Goal: Information Seeking & Learning: Understand process/instructions

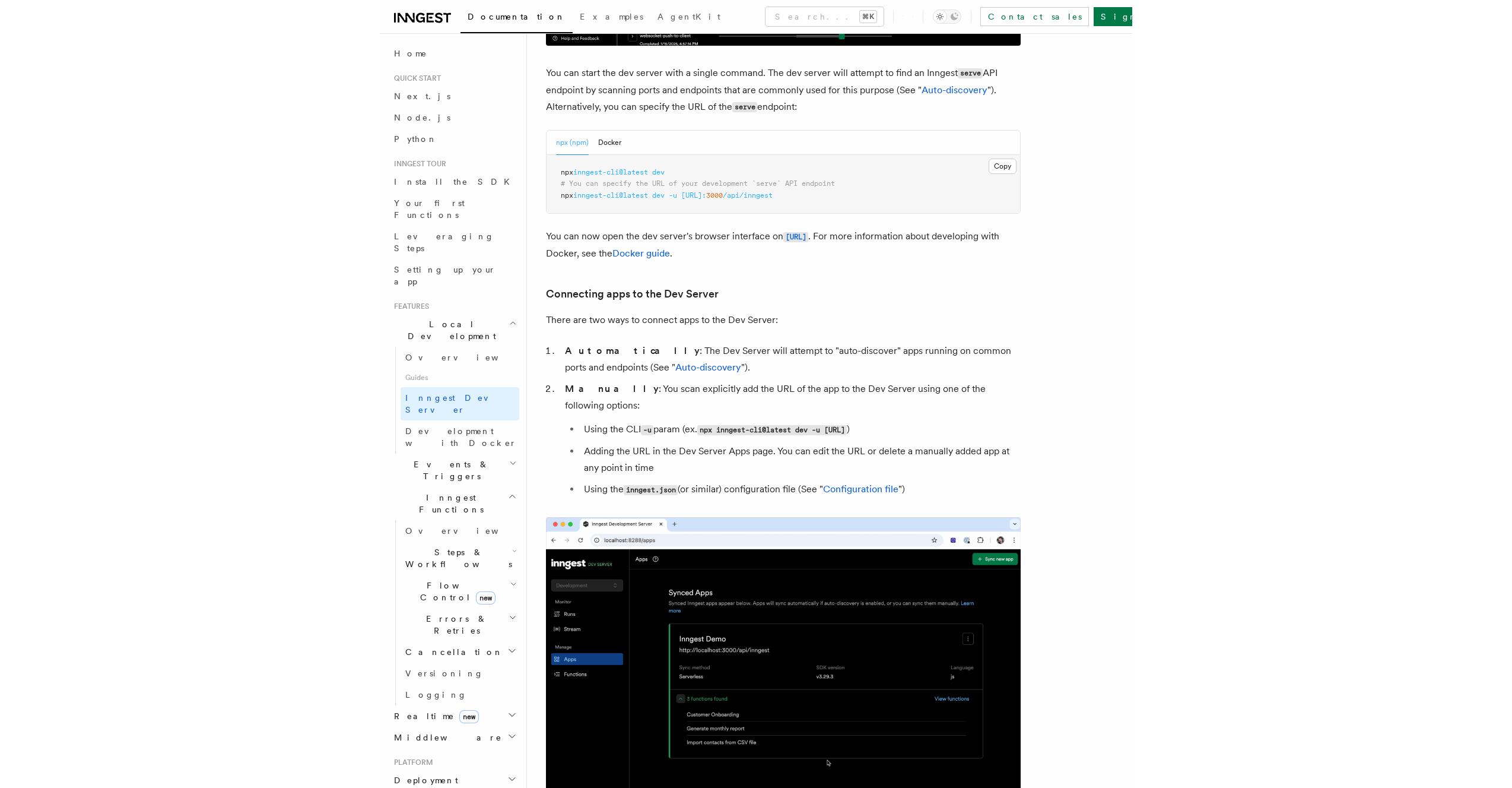
scroll to position [490, 0]
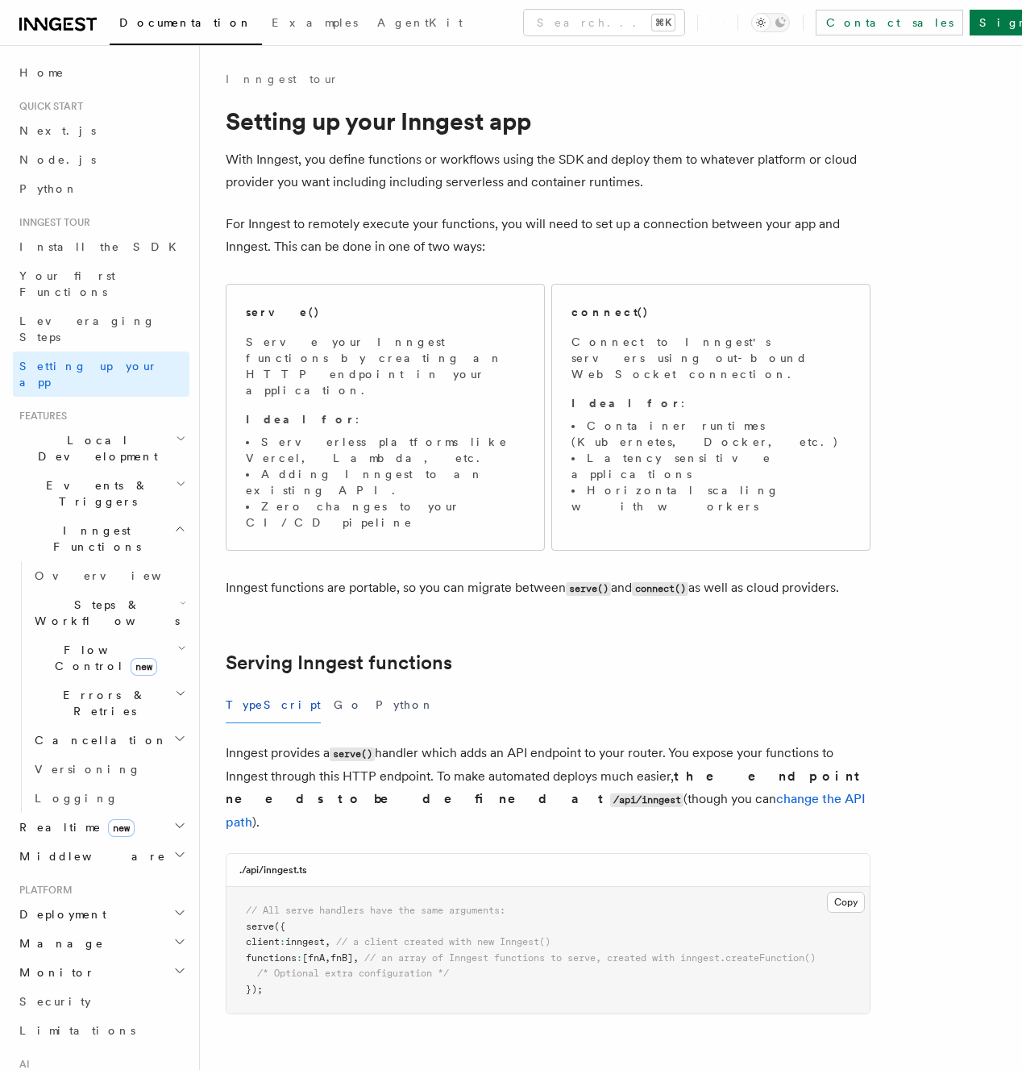
scroll to position [625, 0]
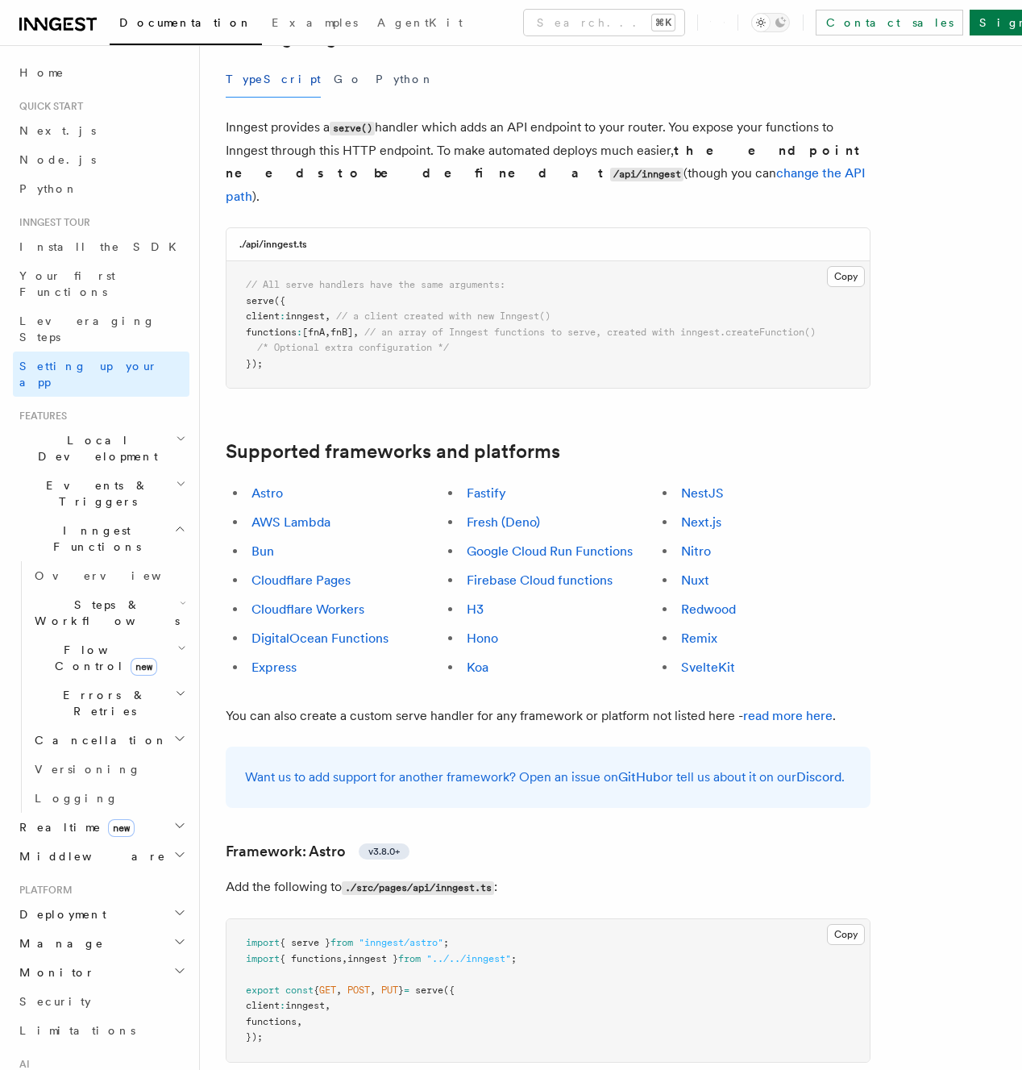
click at [480, 627] on li "Hono" at bounding box center [559, 638] width 194 height 23
click at [484, 630] on link "Hono" at bounding box center [482, 637] width 31 height 15
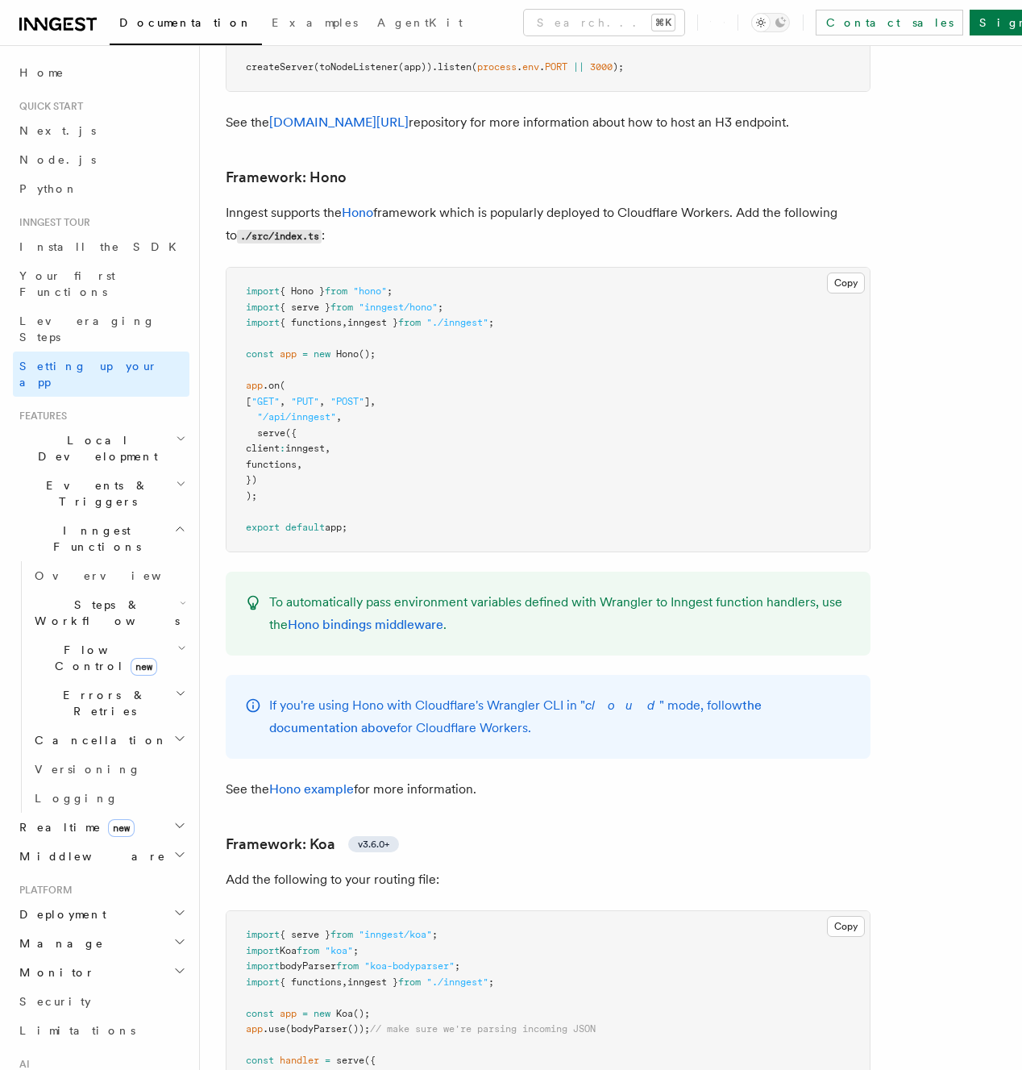
scroll to position [7838, 0]
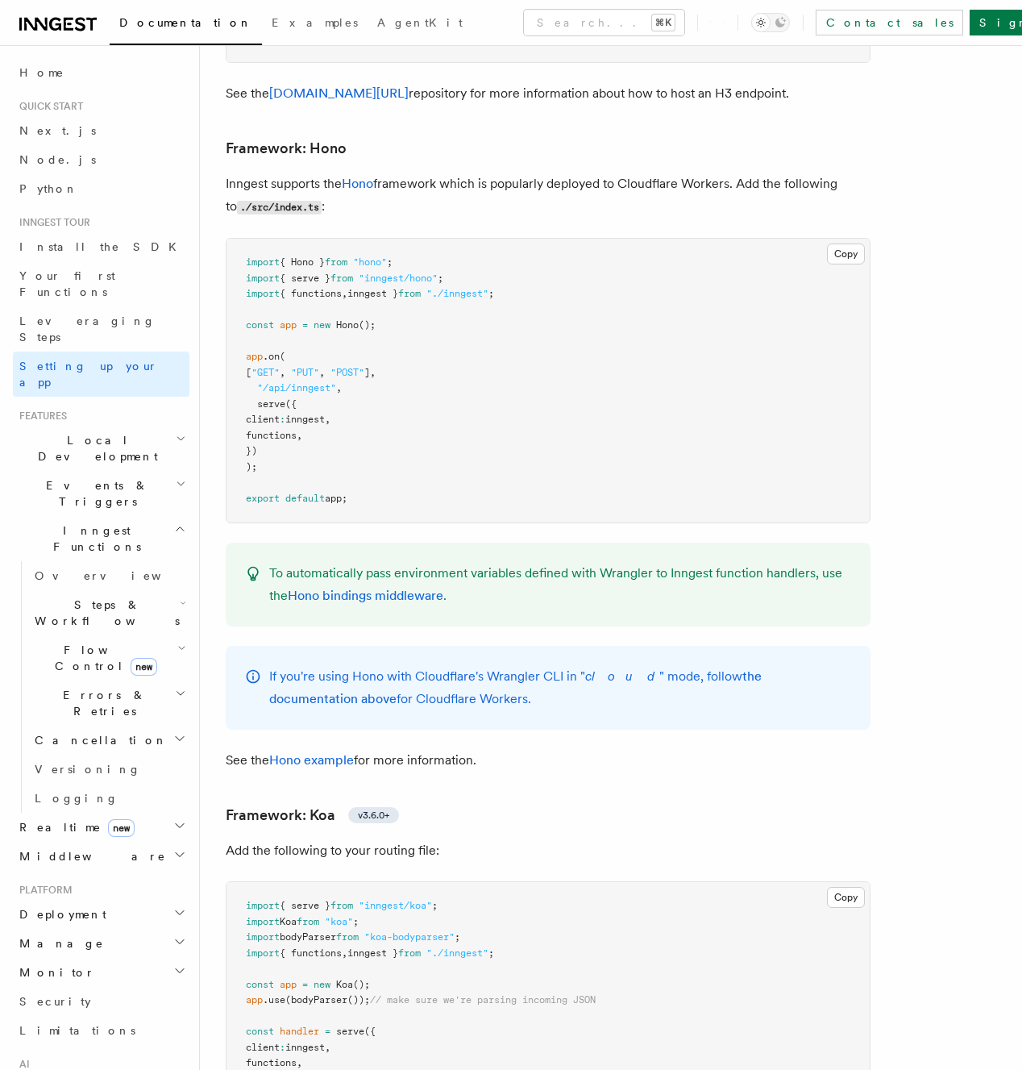
click at [482, 420] on pre "import { Hono } from "hono" ; import { serve } from "inngest/hono" ; import { f…" at bounding box center [547, 381] width 643 height 284
click at [517, 562] on p "To automatically pass environment variables defined with Wrangler to Inngest fu…" at bounding box center [560, 584] width 582 height 45
click at [360, 588] on link "Hono bindings middleware" at bounding box center [366, 595] width 156 height 15
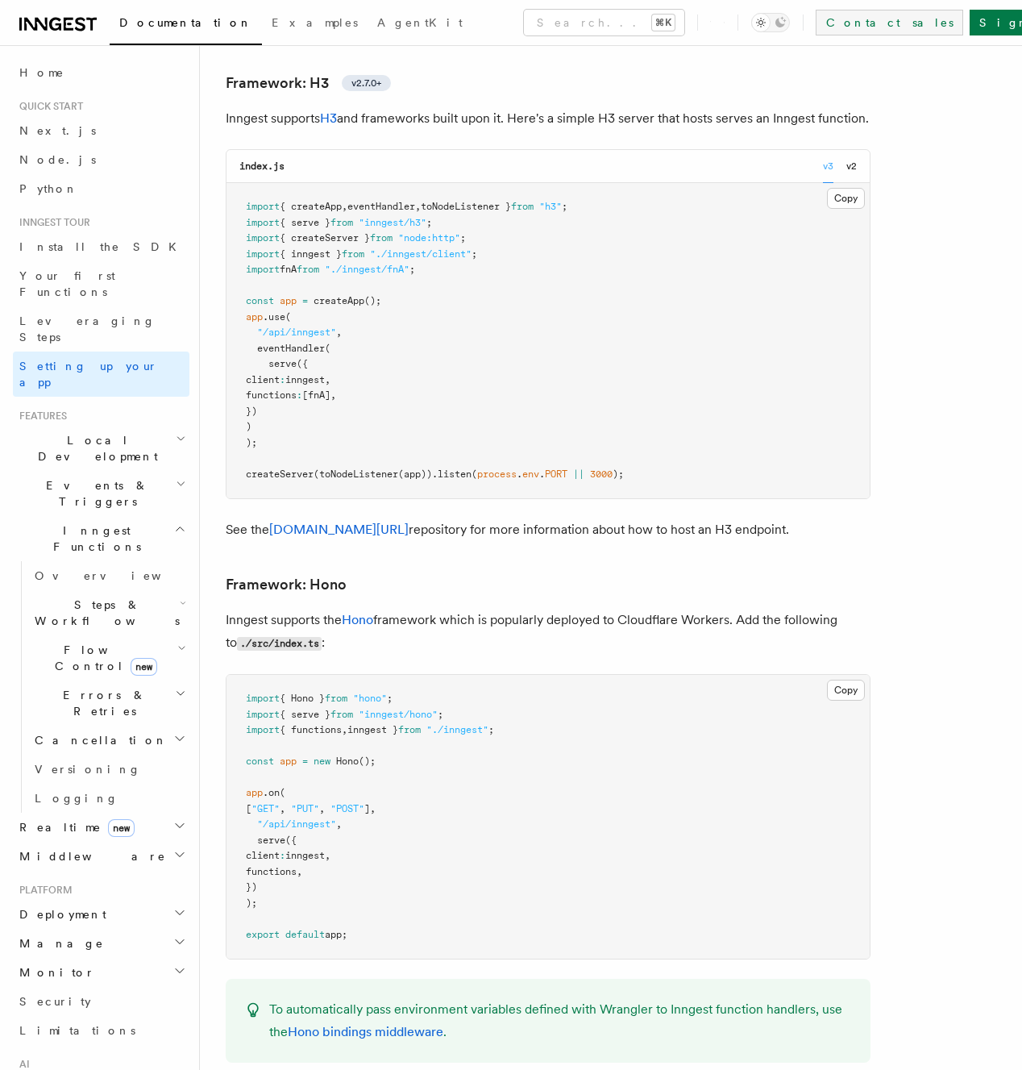
scroll to position [7838, 0]
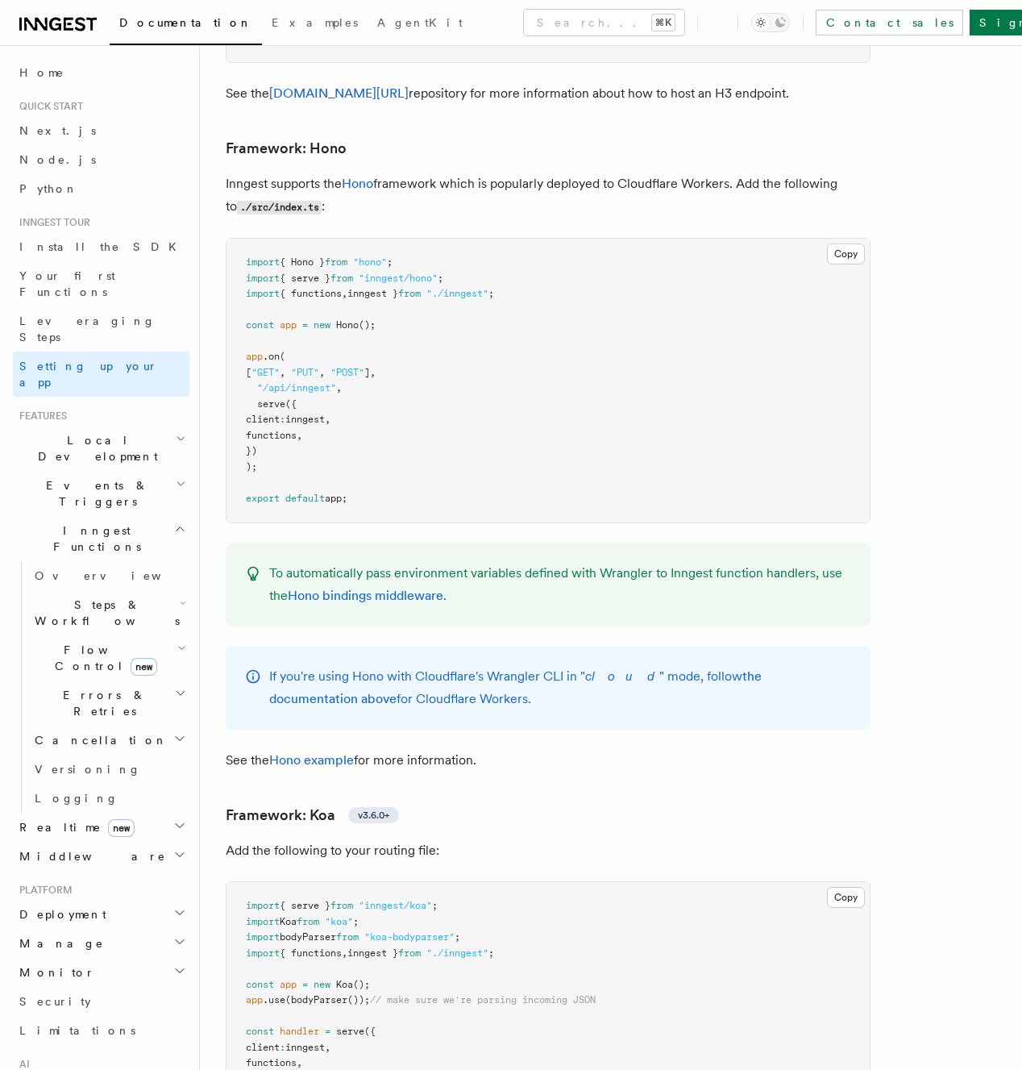
click at [725, 23] on icon at bounding box center [724, 23] width 1 height 1
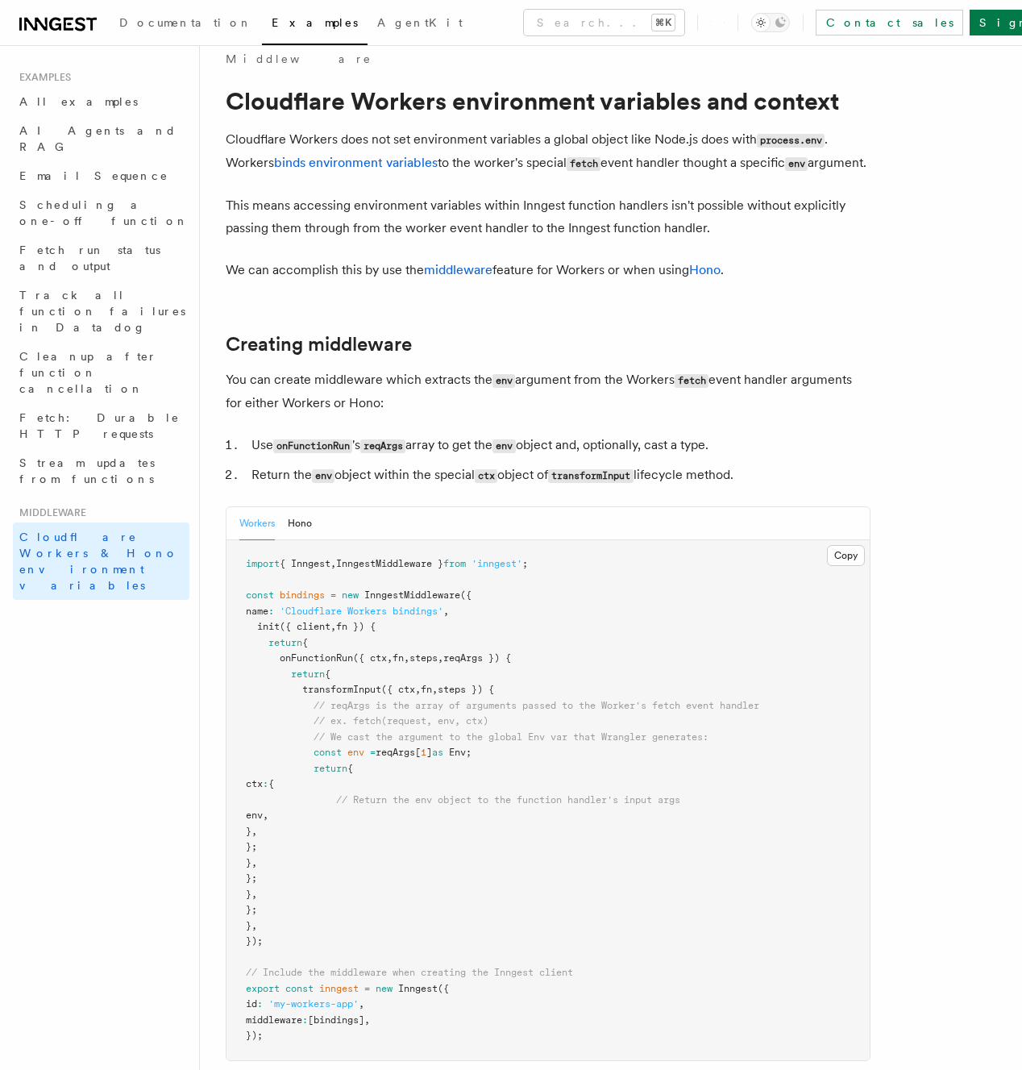
scroll to position [22, 0]
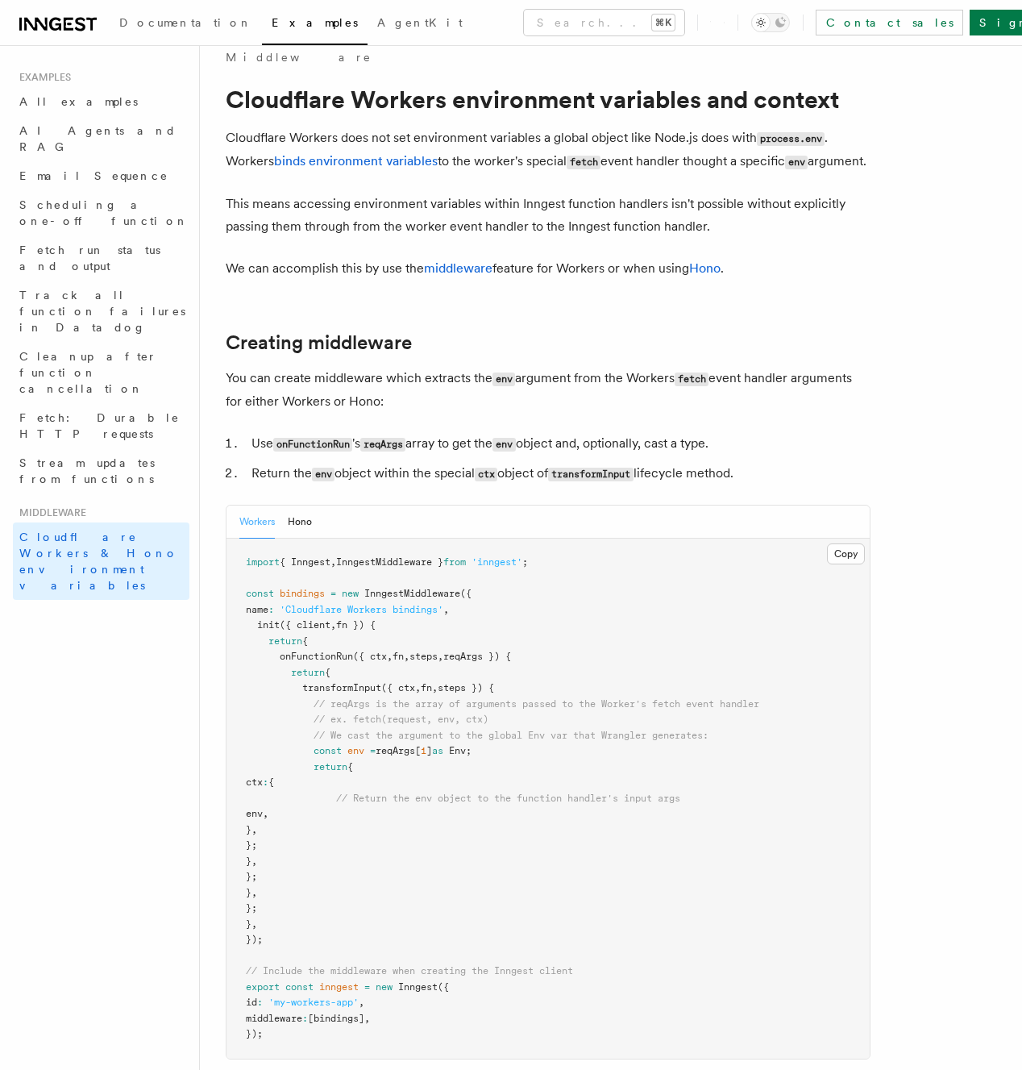
drag, startPoint x: 470, startPoint y: 699, endPoint x: 471, endPoint y: 873, distance: 174.1
click at [471, 873] on pre "import { Inngest , InngestMiddleware } from 'inngest' ; const bindings = new In…" at bounding box center [547, 798] width 643 height 520
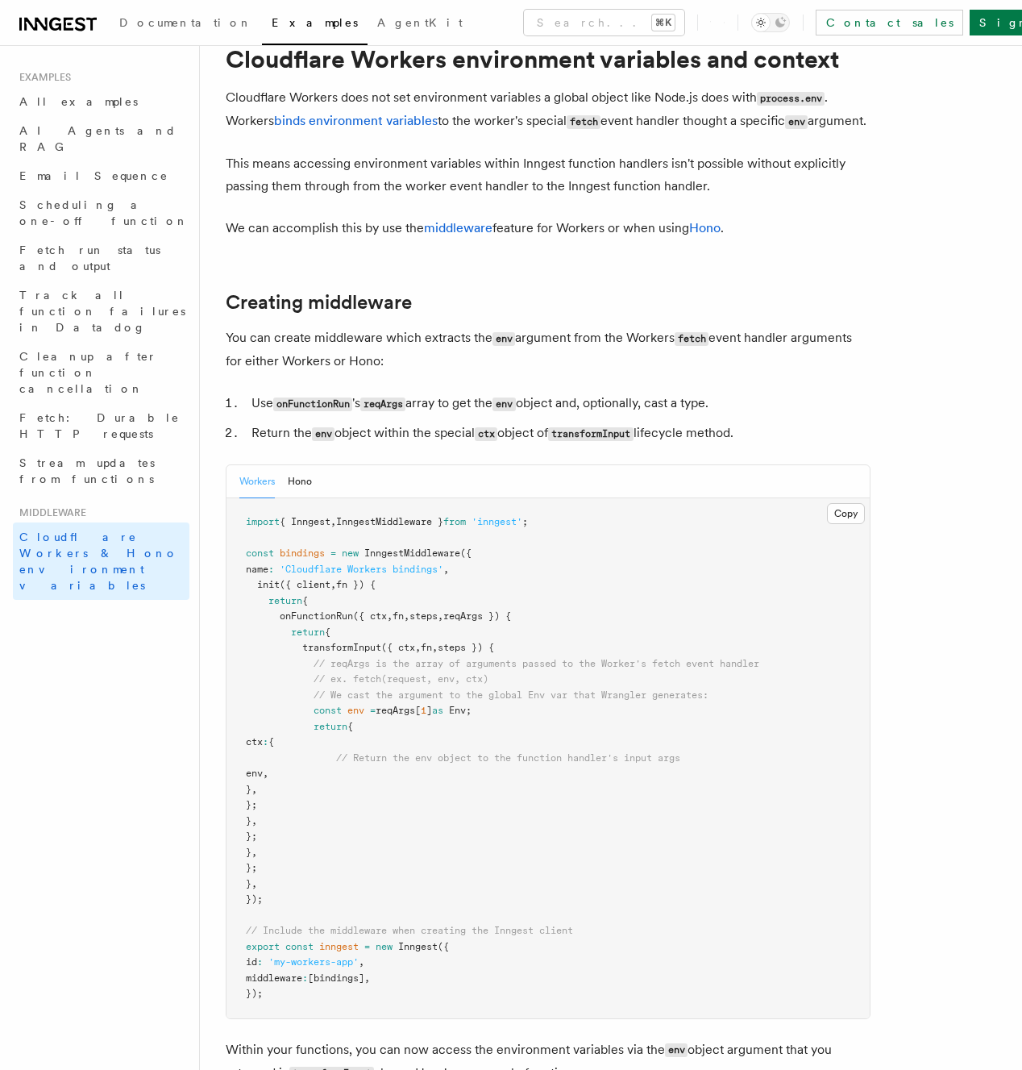
scroll to position [64, 0]
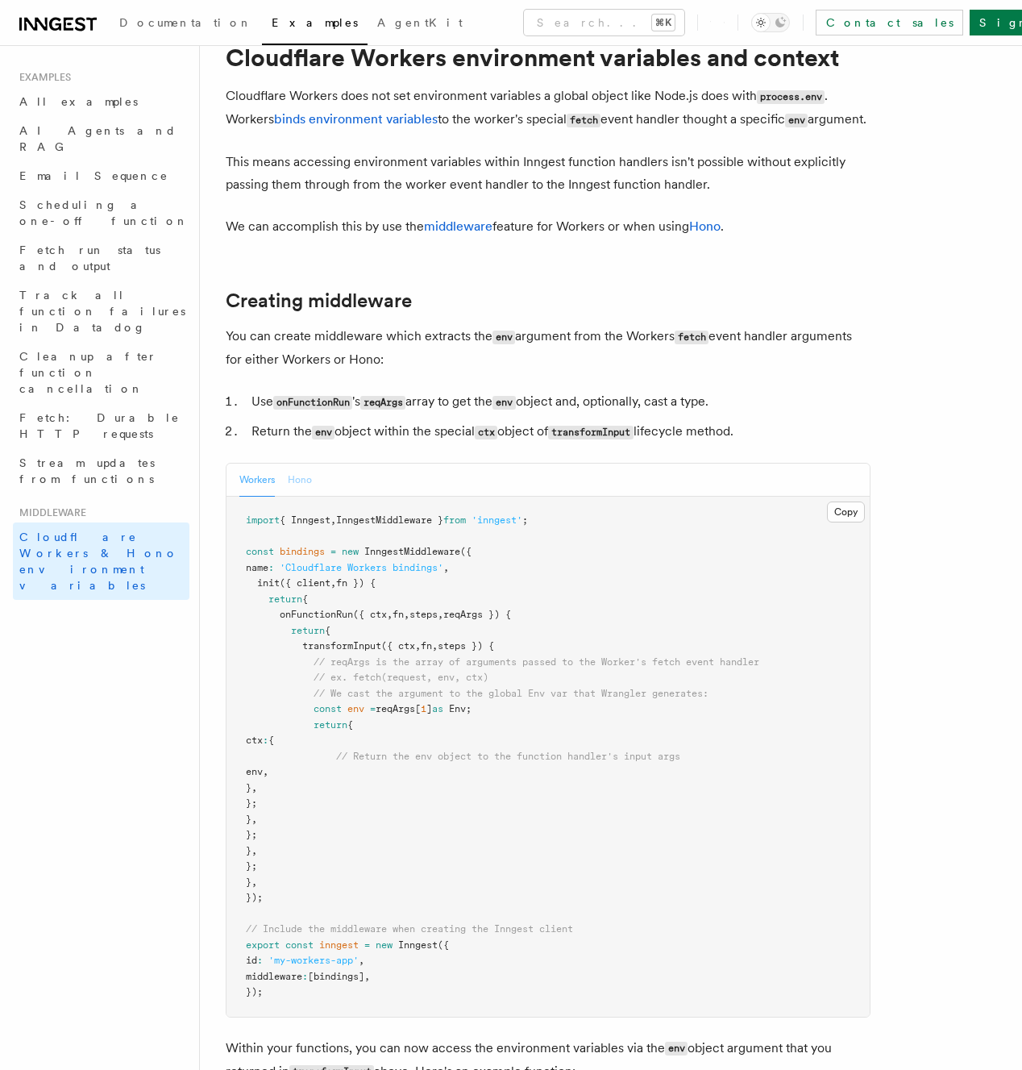
click at [309, 495] on button "Hono" at bounding box center [300, 479] width 24 height 33
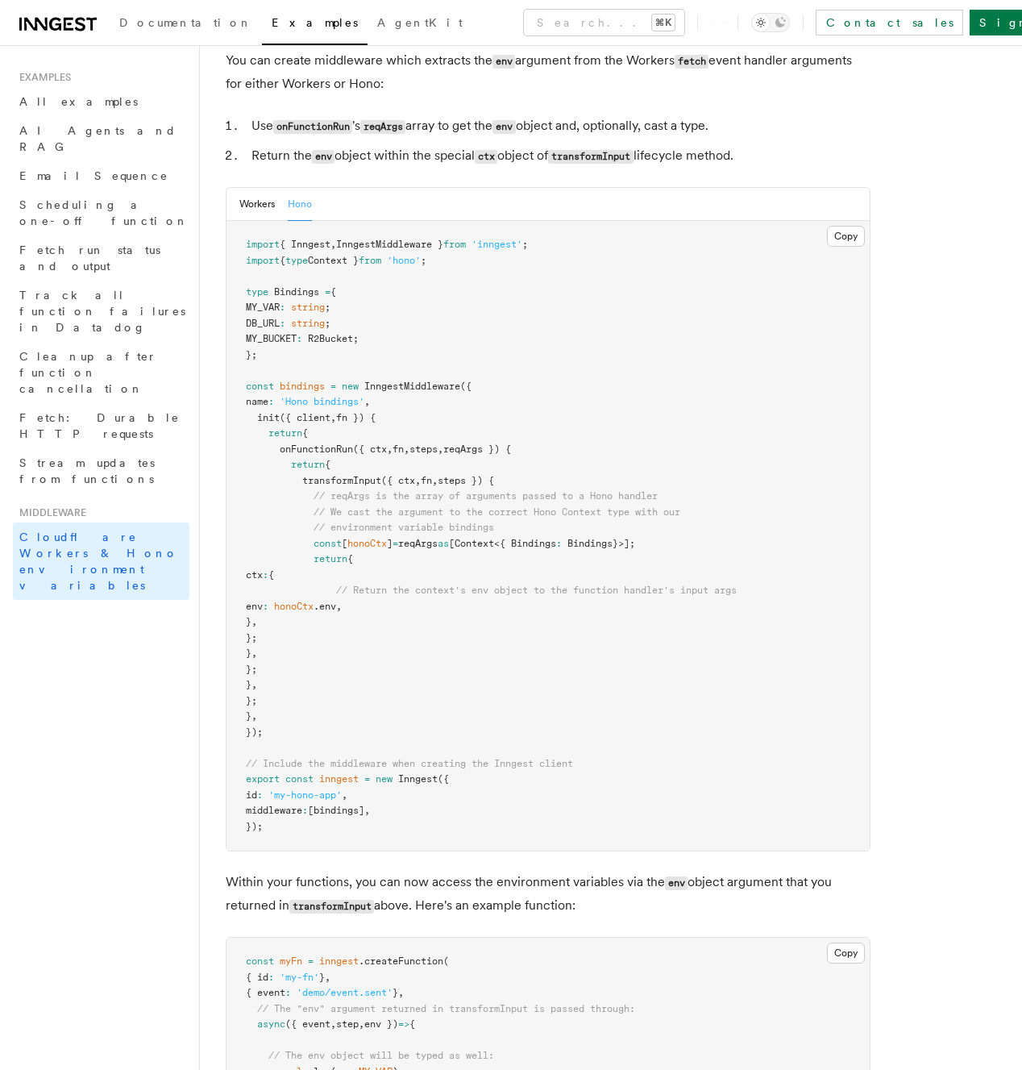
scroll to position [57, 0]
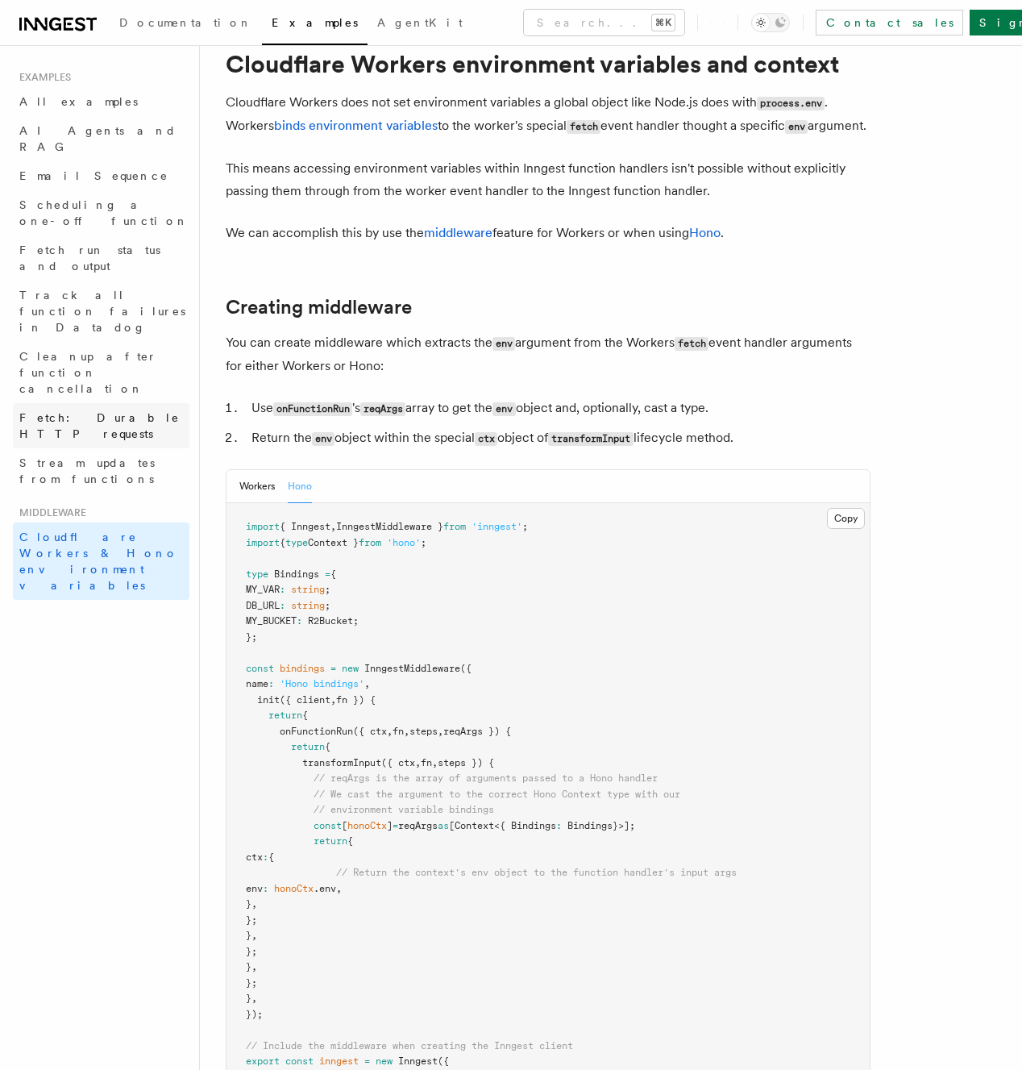
click at [123, 403] on link "Fetch: Durable HTTP requests" at bounding box center [101, 425] width 177 height 45
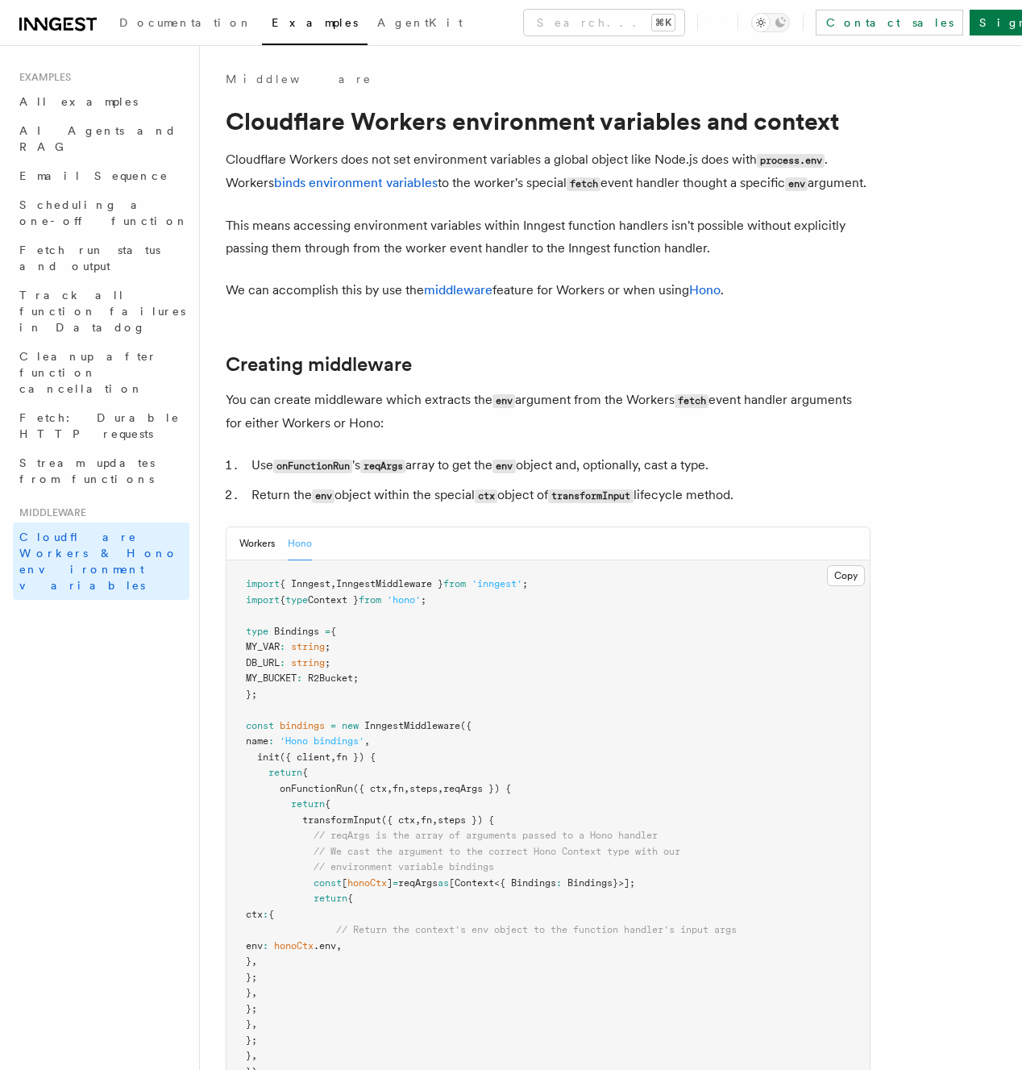
scroll to position [57, 0]
